Goal: Navigation & Orientation: Find specific page/section

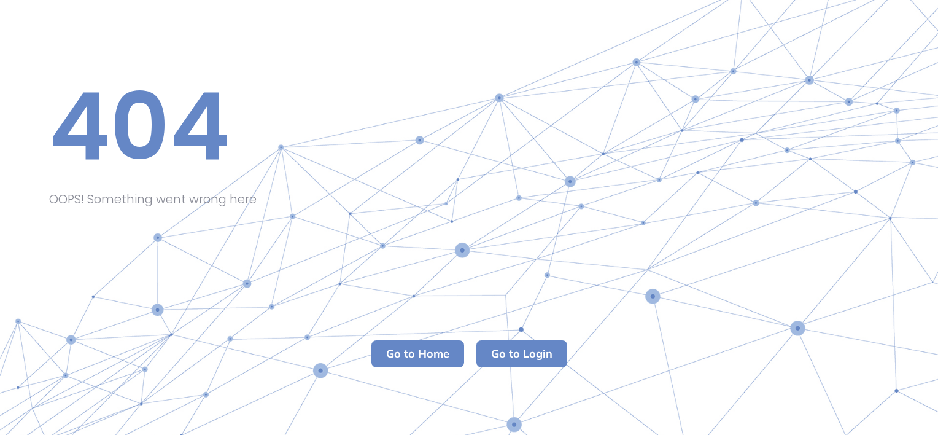
click at [422, 357] on m-button "Go to Home" at bounding box center [418, 353] width 93 height 27
